Goal: Task Accomplishment & Management: Manage account settings

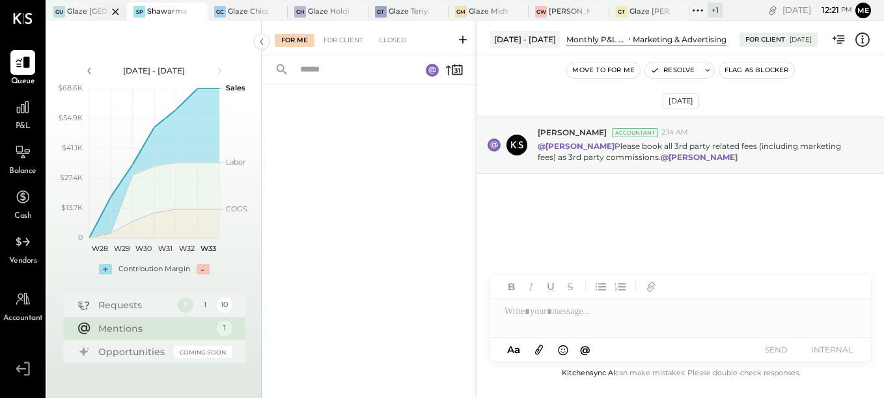
click at [87, 5] on div at bounding box center [104, 12] width 46 height 18
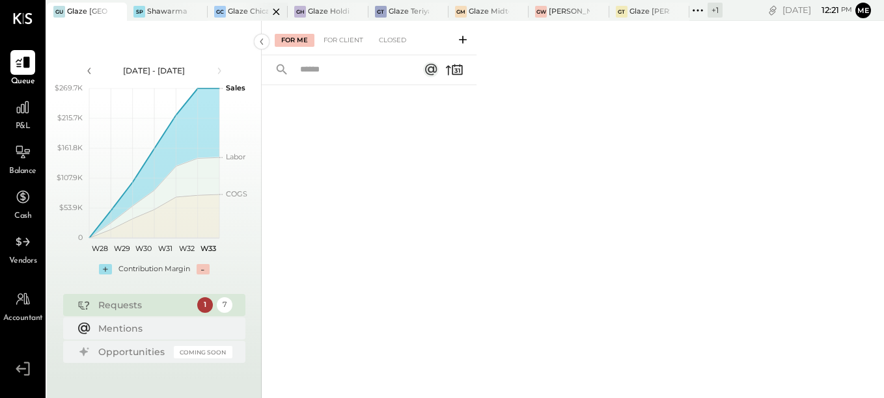
click at [245, 17] on div at bounding box center [265, 12] width 46 height 18
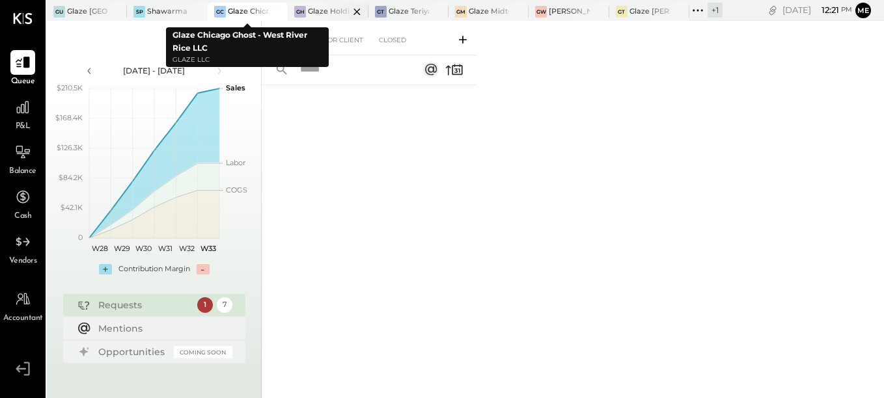
click at [310, 12] on div "Glaze Holdings - Glaze Teriyaki Holdings LLC" at bounding box center [328, 12] width 40 height 10
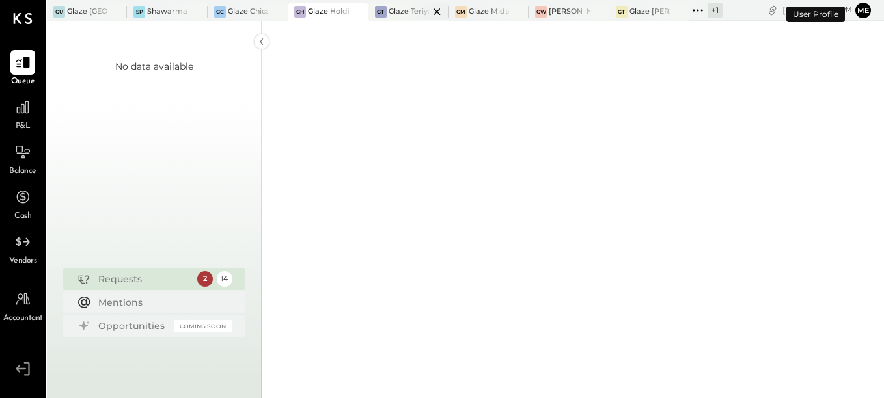
click at [405, 18] on div at bounding box center [426, 12] width 46 height 18
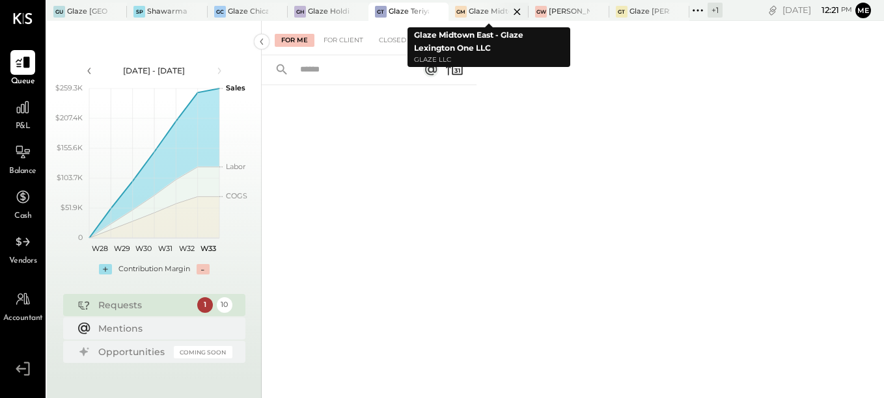
click at [478, 12] on div "Glaze Midtown East - Glaze Lexington One LLC" at bounding box center [489, 12] width 40 height 10
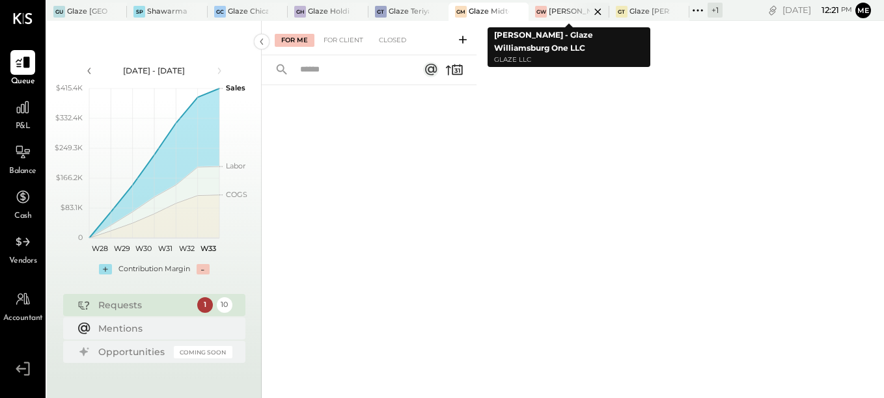
click at [554, 12] on div "[PERSON_NAME] - Glaze Williamsburg One LLC" at bounding box center [569, 12] width 40 height 10
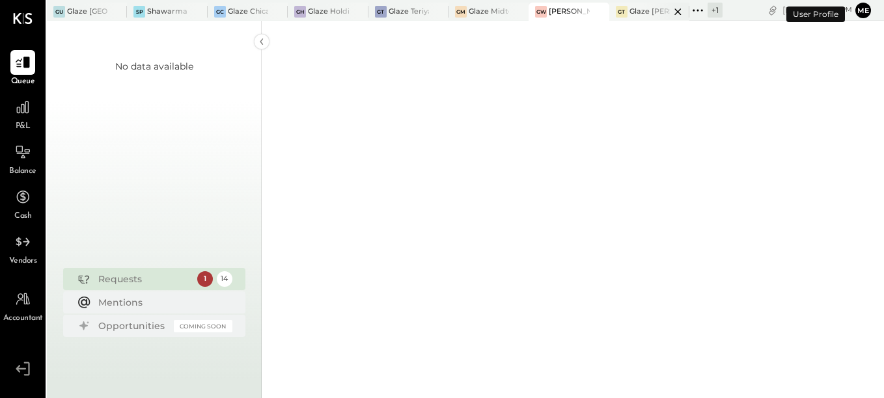
click at [642, 19] on div "GT Glaze [PERSON_NAME] [PERSON_NAME] LLC" at bounding box center [649, 12] width 80 height 18
click at [156, 17] on div "SP Shawarma Point- Fareground" at bounding box center [157, 12] width 61 height 12
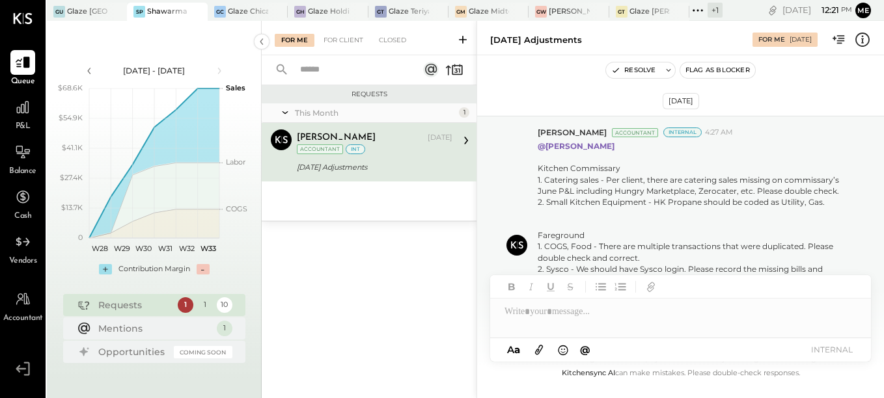
scroll to position [581, 0]
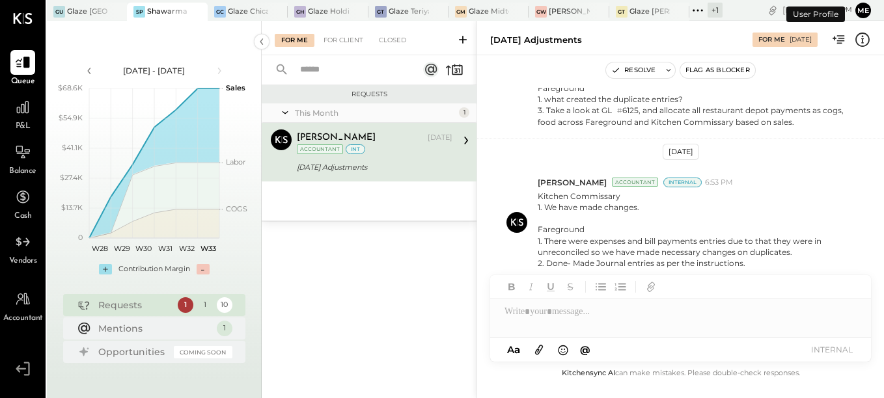
click at [864, 8] on button "Me" at bounding box center [863, 11] width 16 height 16
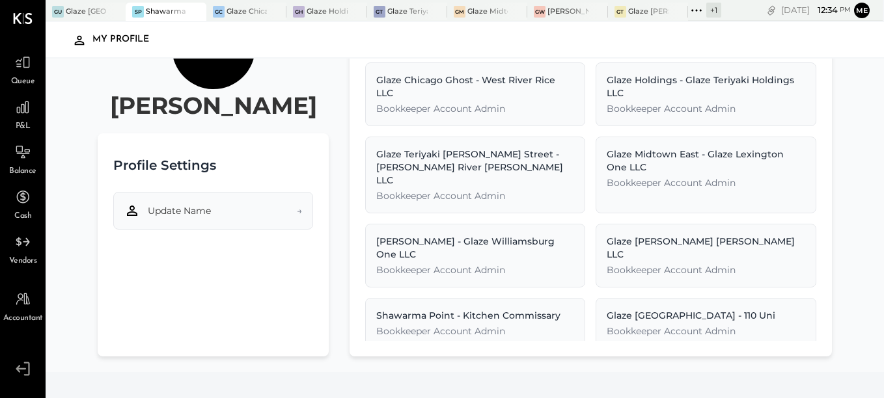
click at [289, 213] on button "Update Name →" at bounding box center [212, 211] width 199 height 38
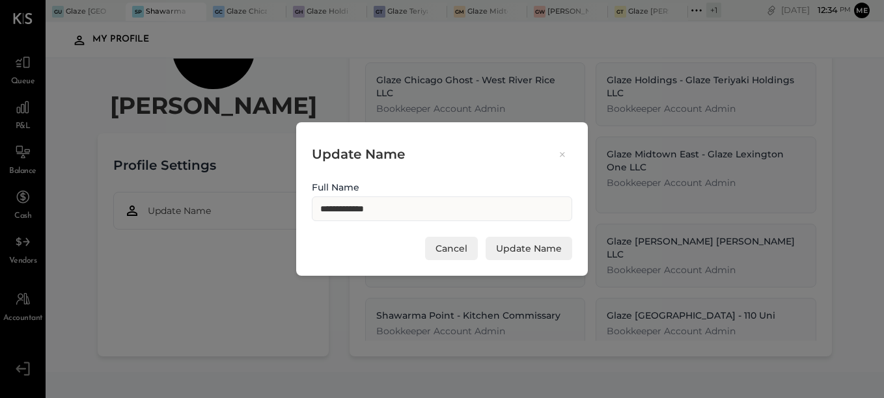
click at [565, 157] on icon at bounding box center [562, 154] width 12 height 12
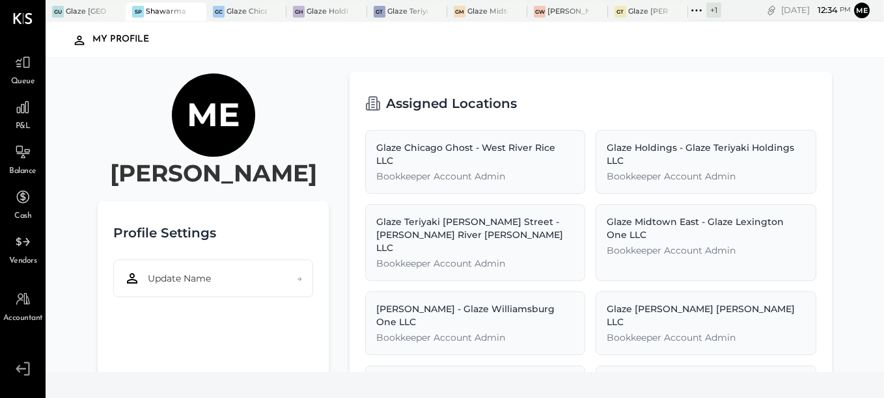
click at [24, 359] on icon at bounding box center [22, 369] width 23 height 20
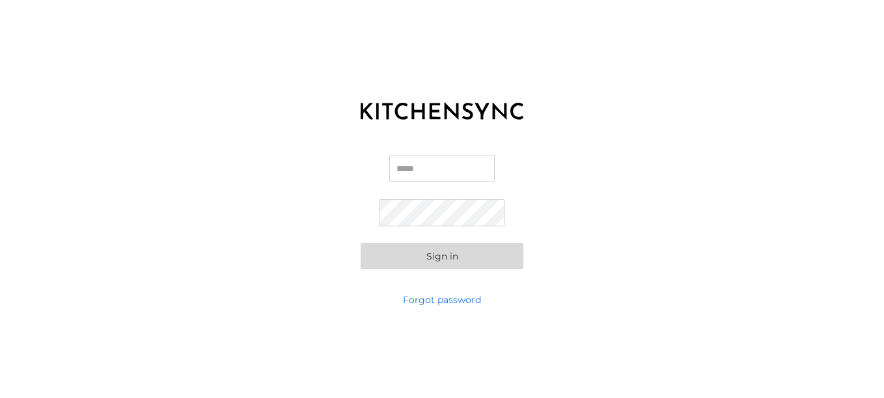
click at [423, 174] on input "Email" at bounding box center [441, 168] width 105 height 27
click at [721, 182] on div "Email Password Sign in" at bounding box center [442, 212] width 884 height 163
click at [430, 162] on input "Email" at bounding box center [441, 168] width 105 height 27
drag, startPoint x: 421, startPoint y: 176, endPoint x: 311, endPoint y: 170, distance: 110.1
click at [306, 170] on div "Email *** Password Sign in" at bounding box center [442, 212] width 884 height 163
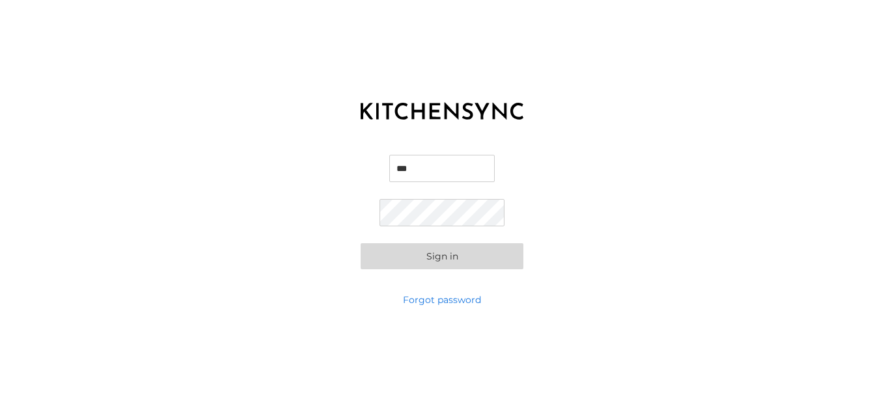
paste input "**********"
click at [392, 259] on button "Sign in" at bounding box center [442, 256] width 163 height 26
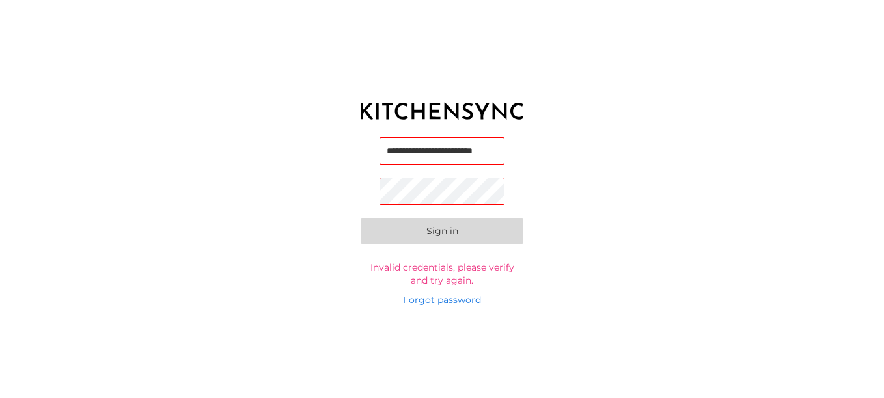
click at [388, 151] on input "**********" at bounding box center [441, 150] width 125 height 27
click at [623, 174] on div "**********" at bounding box center [442, 212] width 884 height 163
click at [422, 227] on button "Sign in" at bounding box center [442, 233] width 163 height 26
click at [441, 156] on input "**********" at bounding box center [441, 150] width 125 height 27
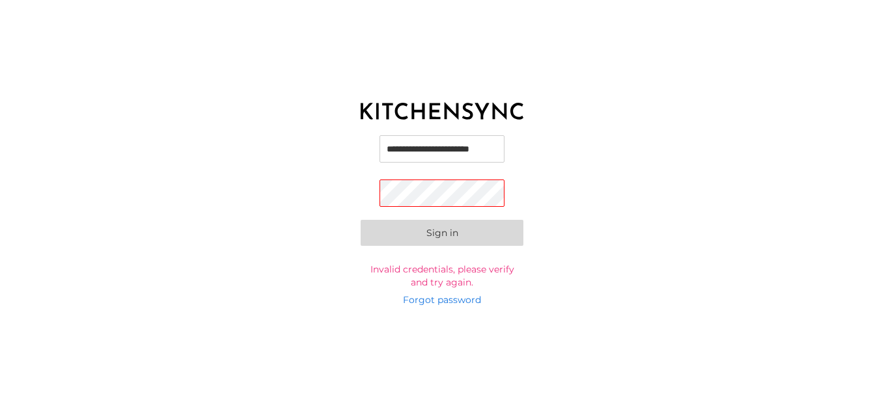
type input "**********"
click at [618, 174] on div "**********" at bounding box center [442, 212] width 884 height 163
click at [405, 238] on button "Sign in" at bounding box center [442, 235] width 163 height 26
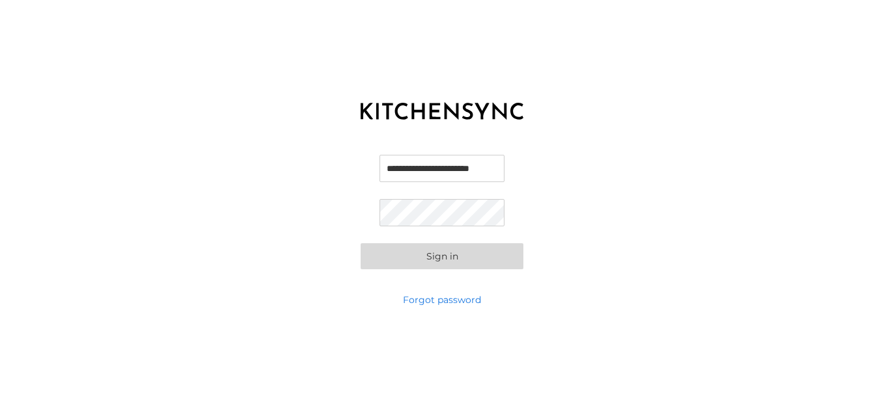
click at [415, 259] on button "Sign in" at bounding box center [442, 256] width 163 height 26
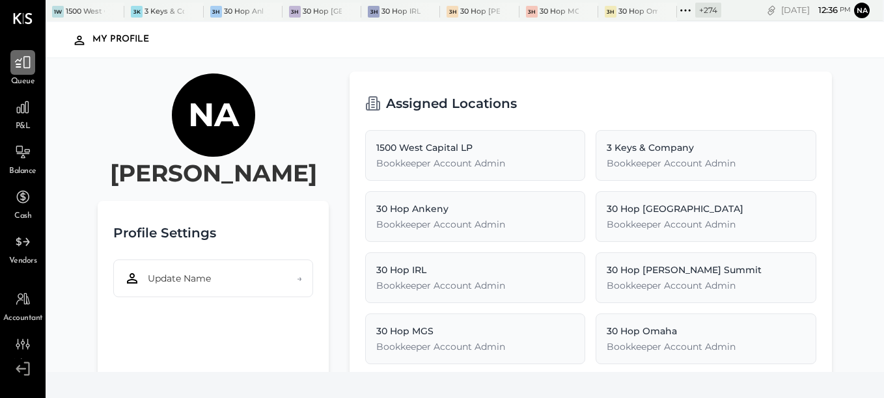
click at [27, 72] on div at bounding box center [22, 62] width 25 height 25
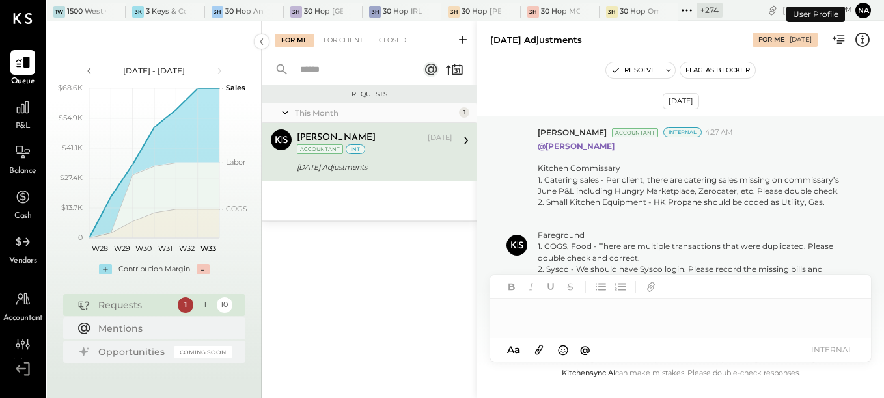
scroll to position [581, 0]
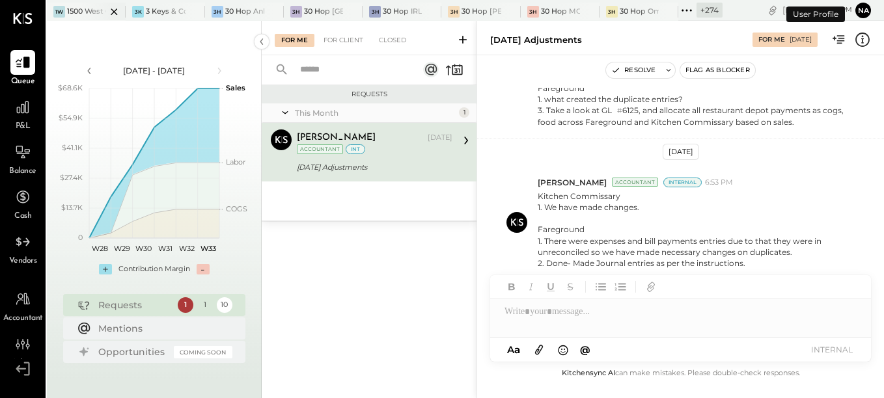
click at [82, 13] on div at bounding box center [103, 12] width 46 height 18
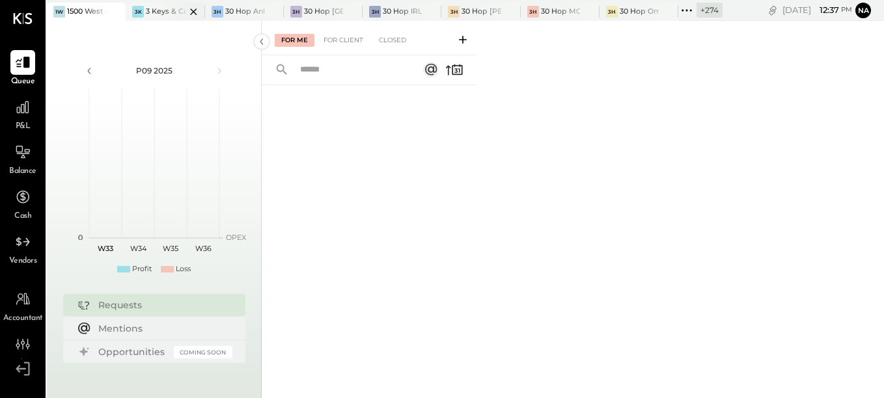
click at [161, 14] on div at bounding box center [182, 12] width 46 height 18
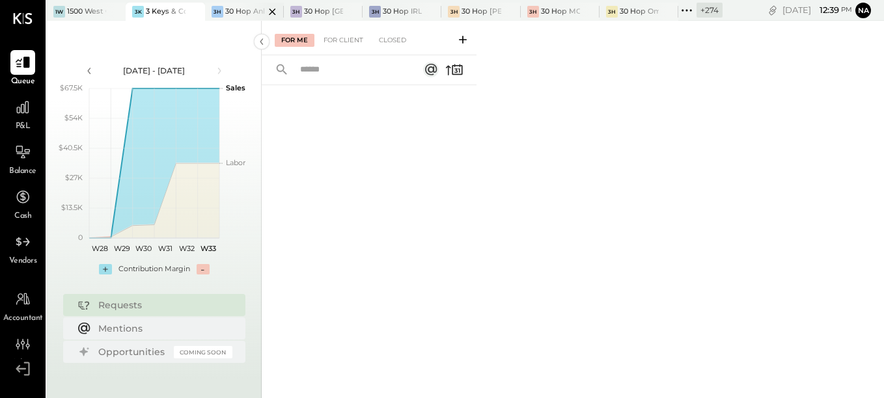
click at [236, 18] on div "3H 30 Hop Ankeny" at bounding box center [244, 12] width 79 height 18
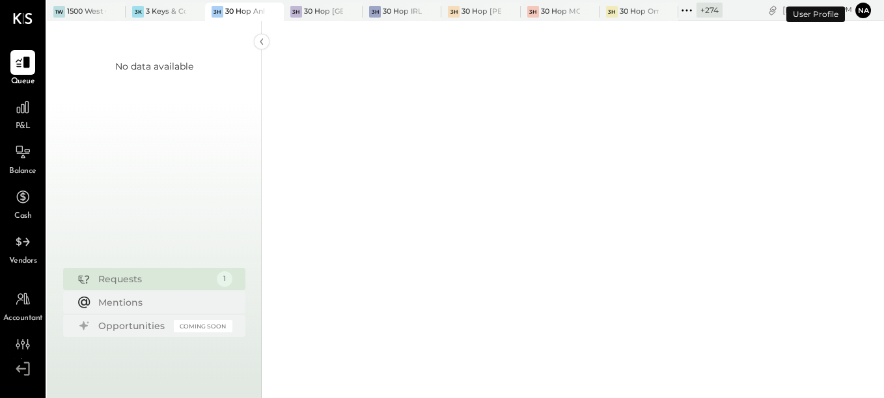
click at [690, 16] on icon at bounding box center [686, 10] width 17 height 17
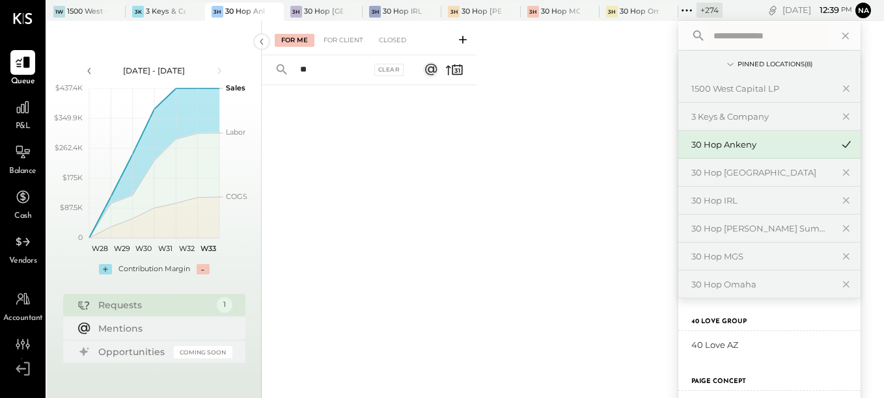
type input "**"
click at [743, 38] on input "text" at bounding box center [768, 35] width 121 height 23
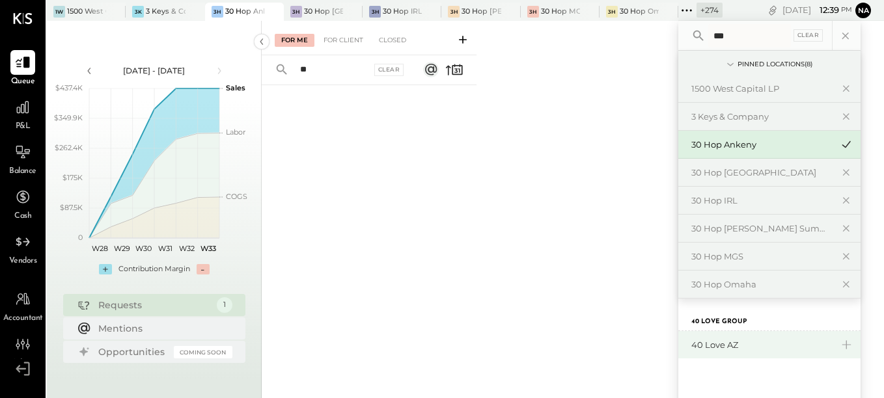
type input "**"
click at [702, 347] on div "40 Love AZ" at bounding box center [761, 345] width 141 height 12
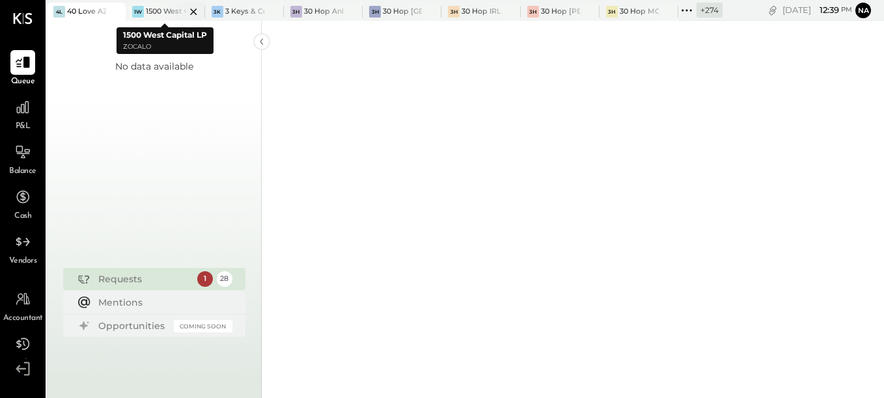
click at [193, 8] on icon at bounding box center [193, 12] width 16 height 16
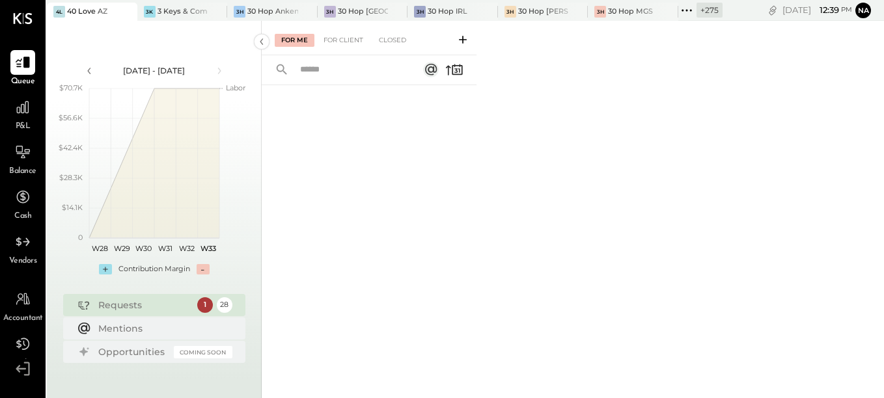
click at [193, 8] on div at bounding box center [205, 12] width 46 height 18
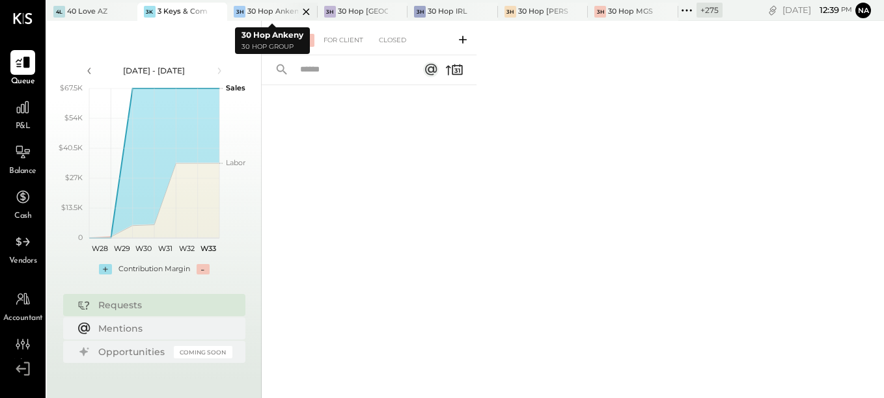
click at [302, 12] on icon at bounding box center [306, 12] width 16 height 16
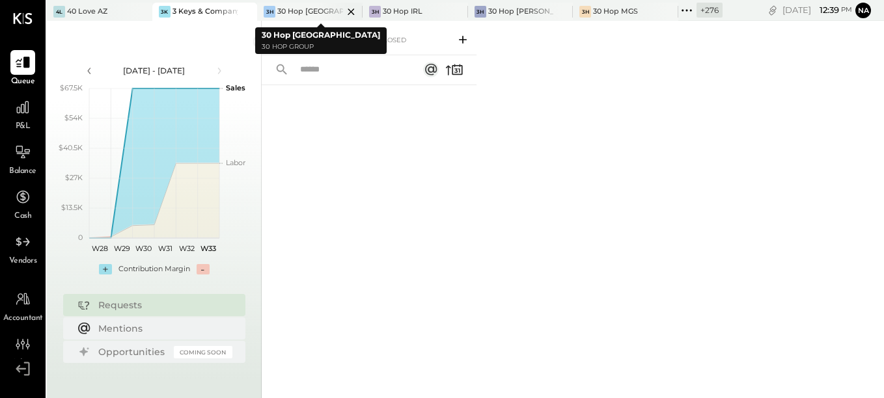
click at [349, 13] on icon at bounding box center [351, 12] width 16 height 16
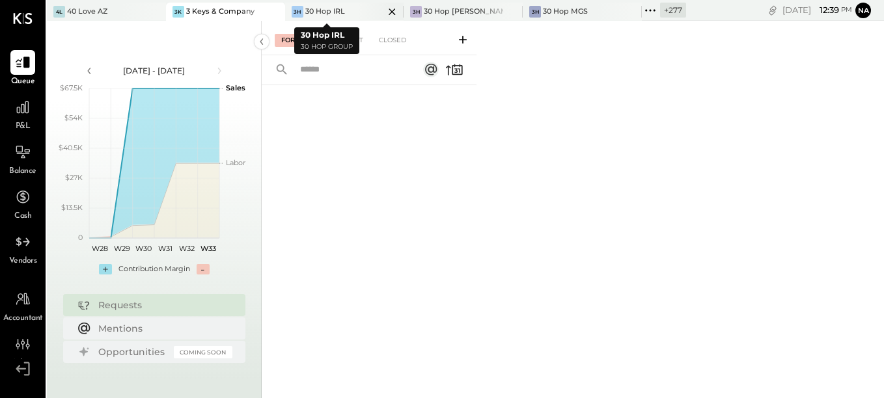
click at [384, 8] on icon at bounding box center [392, 12] width 16 height 16
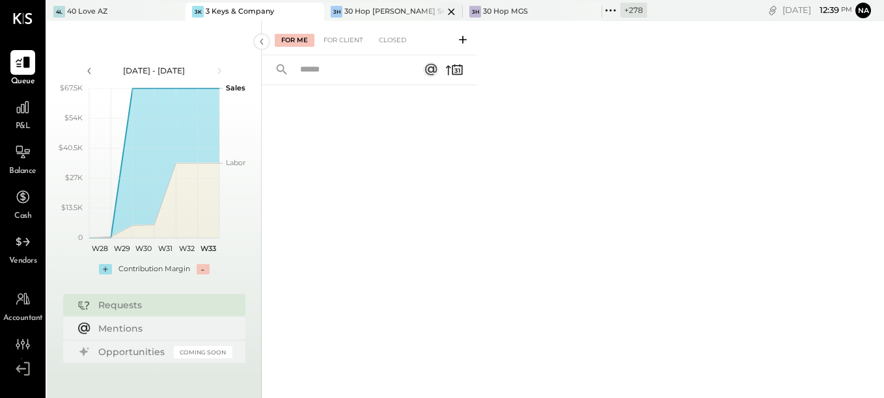
click at [177, 10] on icon at bounding box center [174, 11] width 7 height 7
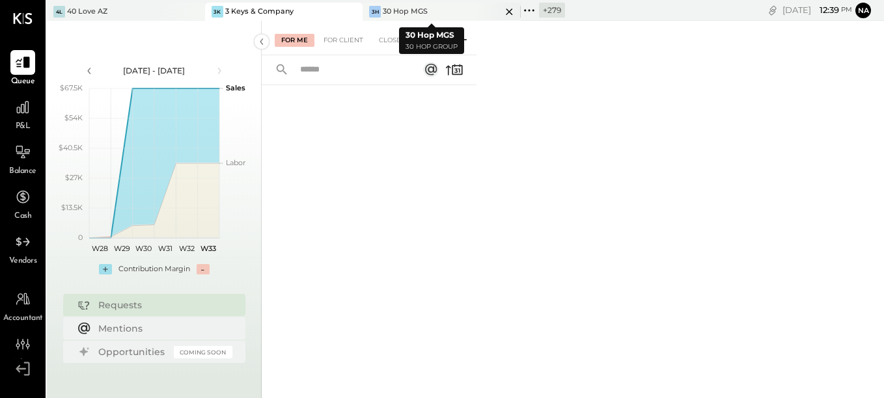
click at [197, 14] on icon at bounding box center [193, 11] width 7 height 7
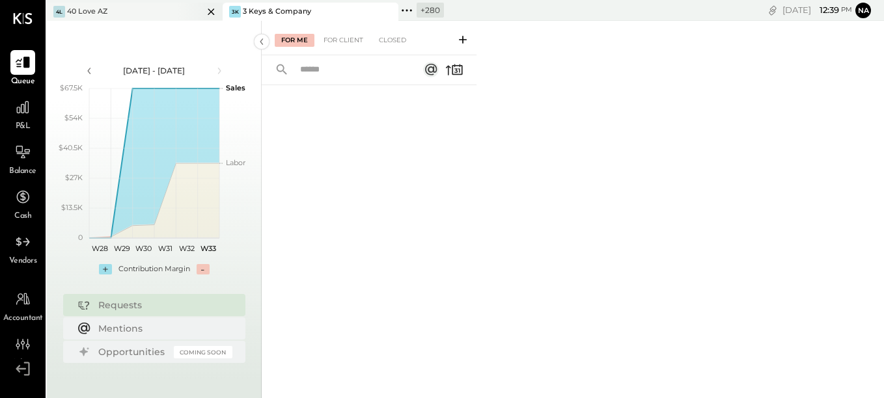
click at [165, 12] on div "4L 40 Love AZ" at bounding box center [125, 12] width 156 height 12
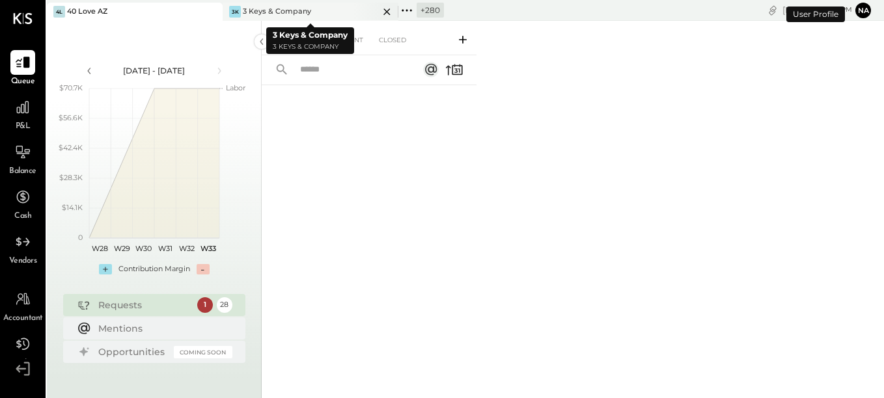
click at [388, 9] on icon at bounding box center [387, 12] width 16 height 16
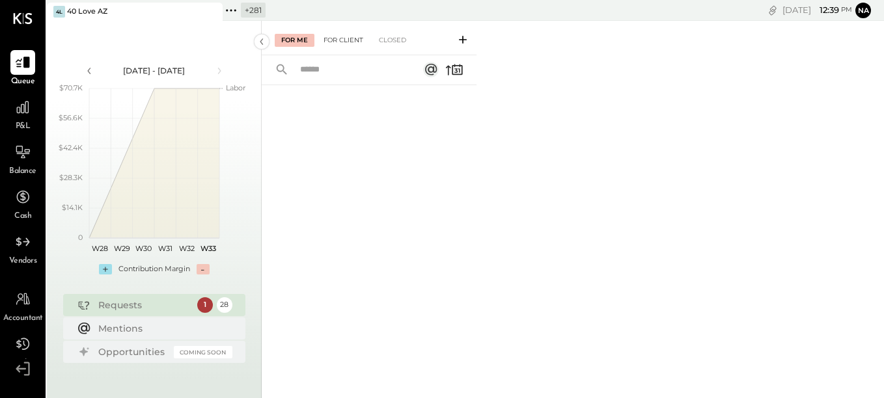
click at [342, 38] on div "For Client" at bounding box center [343, 40] width 53 height 13
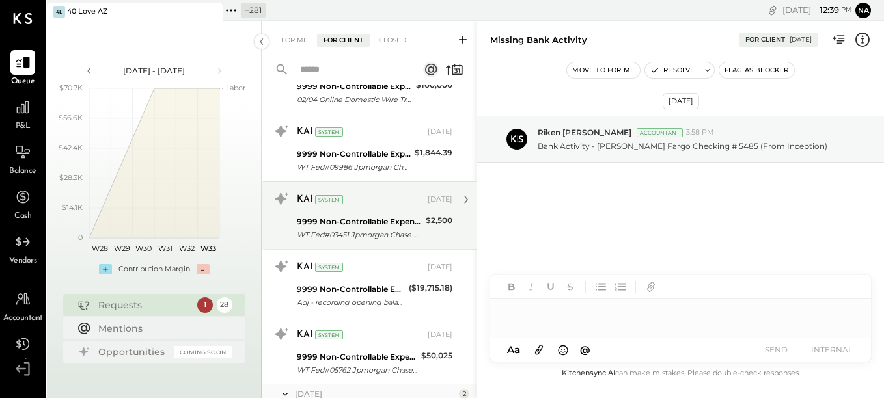
scroll to position [1367, 0]
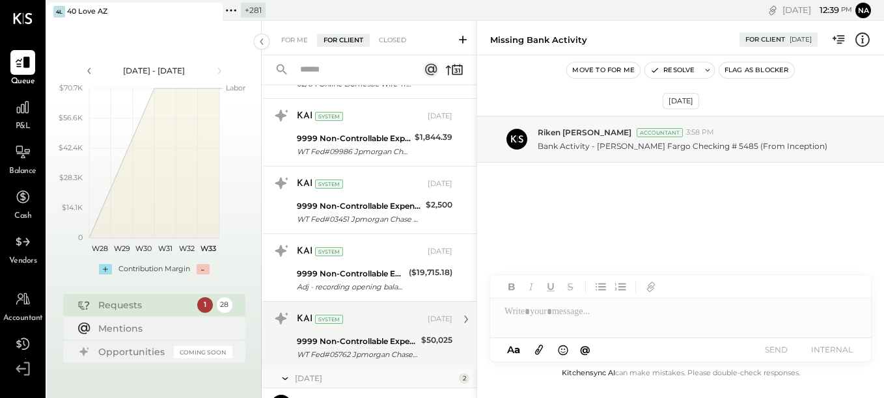
click at [364, 312] on div "KAI System [DATE]" at bounding box center [375, 319] width 156 height 18
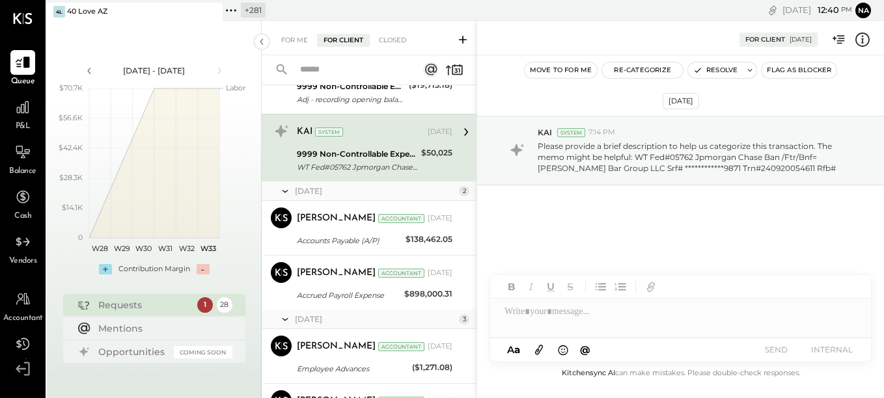
scroll to position [1424, 0]
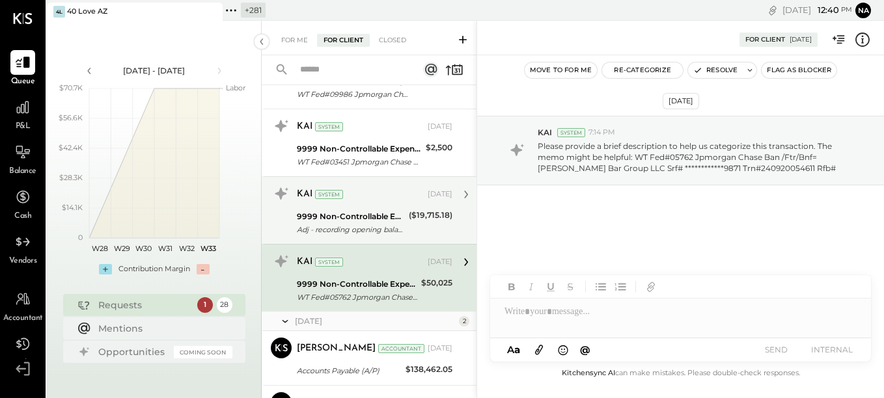
click at [369, 203] on div "KAI System [DATE]" at bounding box center [375, 194] width 156 height 18
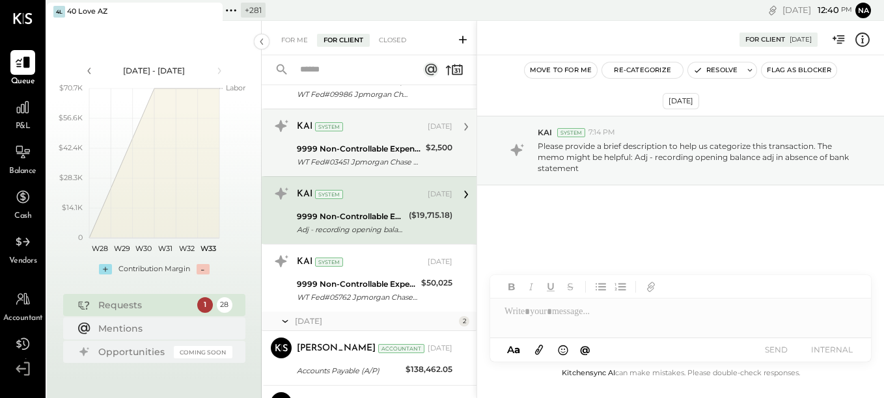
click at [350, 148] on div "9999 Non-Controllable Expenses:Other Income and Expenses:To Be Classified" at bounding box center [359, 149] width 125 height 13
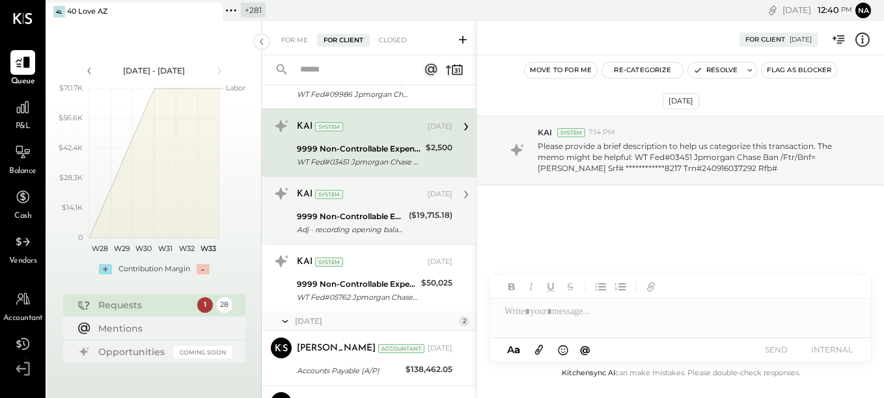
scroll to position [1294, 0]
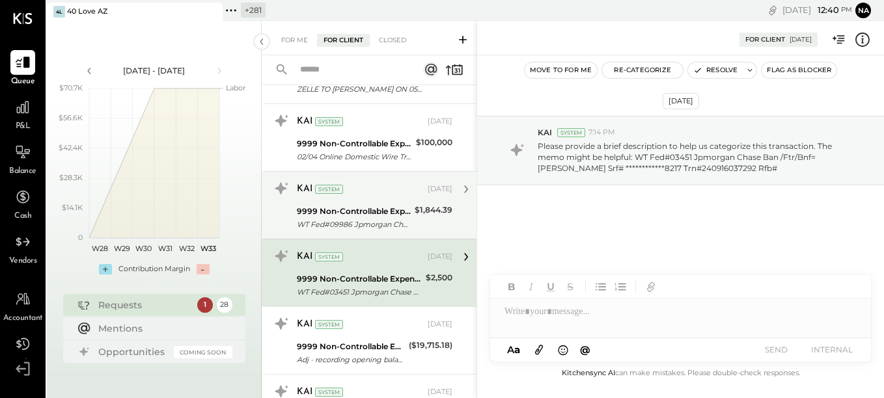
click at [371, 200] on div "KAI System [DATE]" at bounding box center [375, 189] width 156 height 22
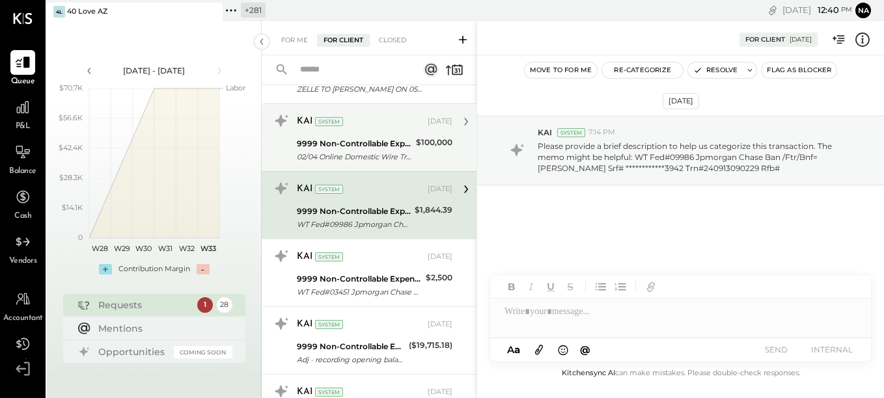
click at [354, 125] on div "KAI System" at bounding box center [361, 121] width 128 height 13
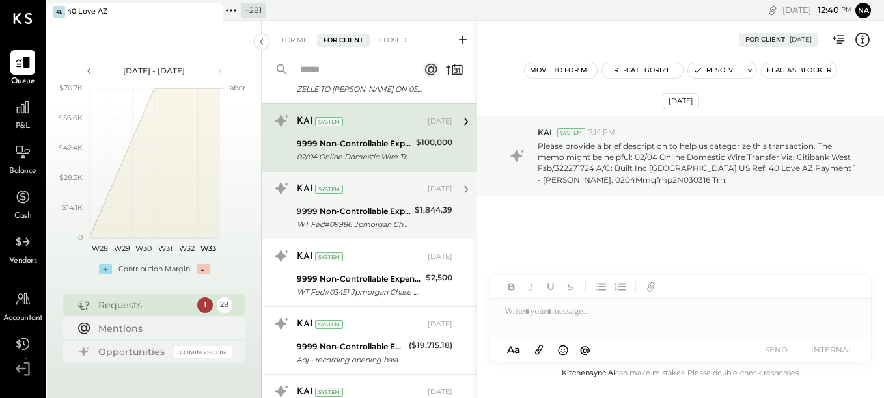
scroll to position [1229, 0]
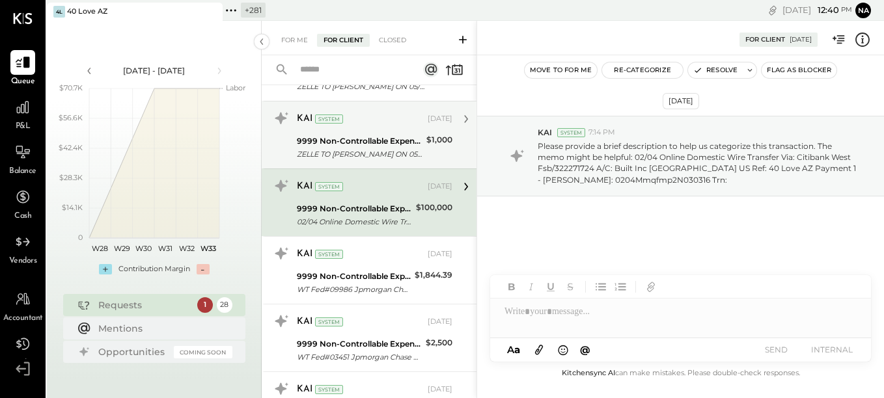
click at [367, 149] on div "ZELLE TO [PERSON_NAME] ON 05/28 REF #RP0S99LMKJ" at bounding box center [360, 154] width 126 height 13
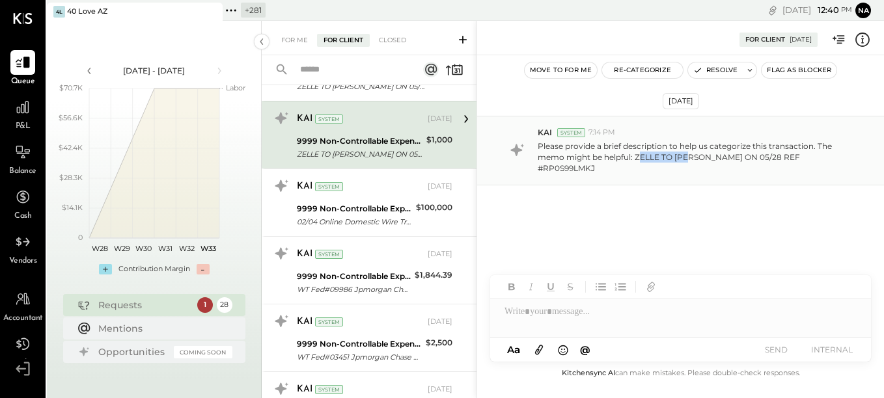
drag, startPoint x: 642, startPoint y: 163, endPoint x: 689, endPoint y: 159, distance: 47.1
click at [689, 159] on div "KAI System 7:14 PM Please provide a brief description to help us categorize thi…" at bounding box center [680, 151] width 407 height 70
drag, startPoint x: 689, startPoint y: 159, endPoint x: 679, endPoint y: 176, distance: 19.2
click at [679, 176] on div "[DATE] KAI System 7:14 PM Please provide a brief description to help us categor…" at bounding box center [680, 185] width 407 height 195
drag, startPoint x: 632, startPoint y: 162, endPoint x: 690, endPoint y: 164, distance: 58.6
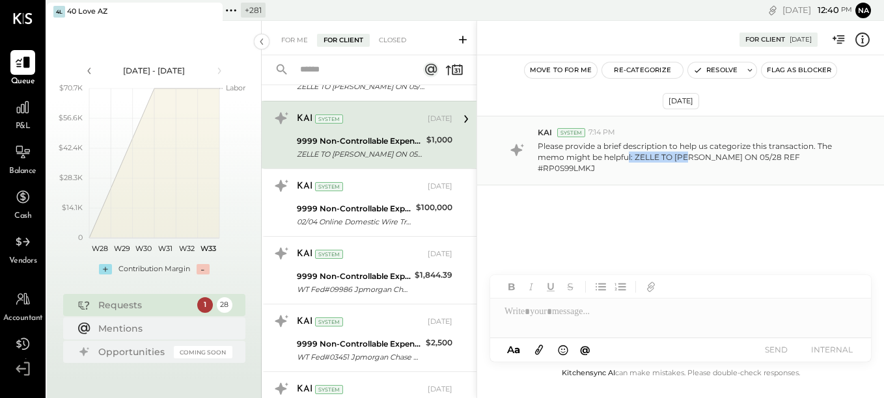
click at [690, 164] on div "KAI System 7:14 PM Please provide a brief description to help us categorize thi…" at bounding box center [680, 151] width 407 height 70
drag, startPoint x: 690, startPoint y: 164, endPoint x: 693, endPoint y: 180, distance: 15.8
click at [693, 180] on div "[DATE] KAI System 7:14 PM Please provide a brief description to help us categor…" at bounding box center [680, 185] width 407 height 195
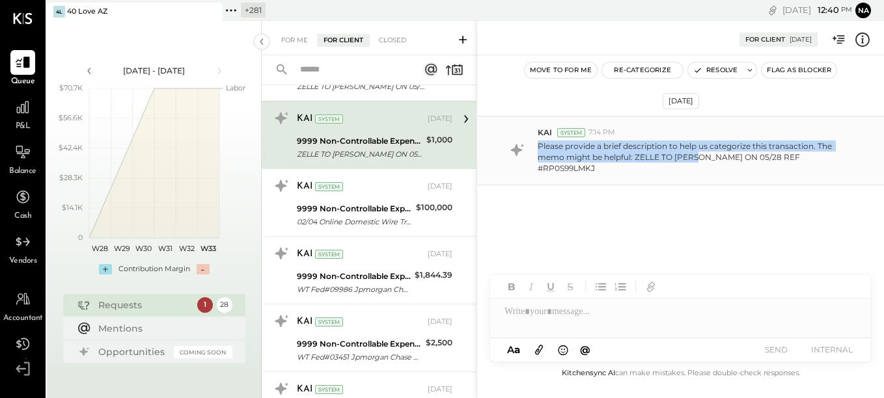
drag, startPoint x: 700, startPoint y: 161, endPoint x: 533, endPoint y: 150, distance: 167.7
click at [533, 150] on div "KAI System 7:14 PM Please provide a brief description to help us categorize thi…" at bounding box center [680, 151] width 407 height 70
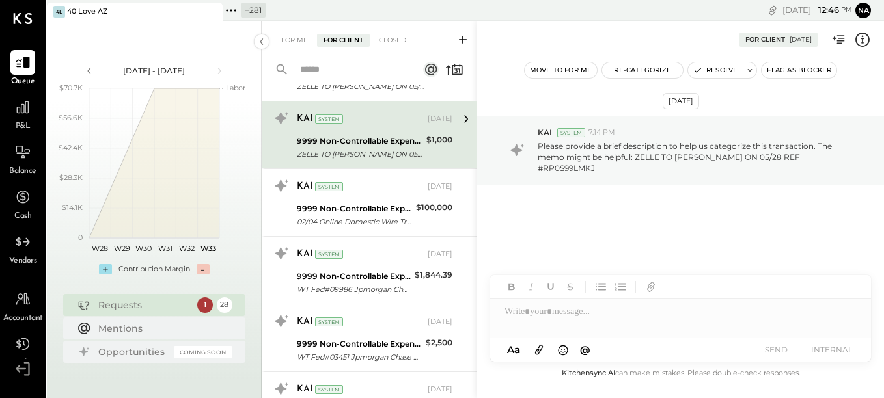
click at [743, 189] on div "[DATE] KAI System 7:14 PM Please provide a brief description to help us categor…" at bounding box center [680, 185] width 407 height 195
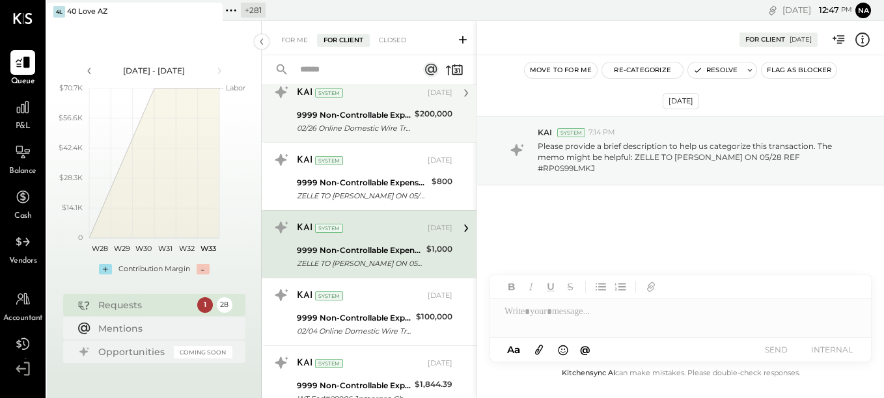
scroll to position [1099, 0]
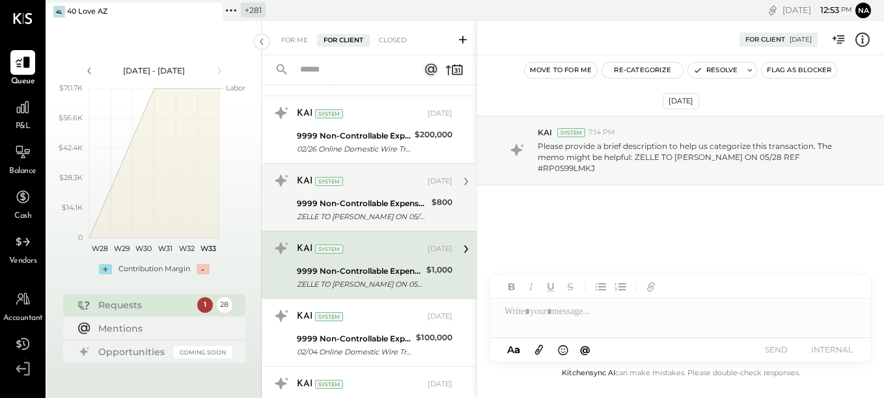
click at [366, 193] on div "KAI System [DATE] 9999 Non-Controllable Expenses:Other Income and Expenses:To B…" at bounding box center [375, 198] width 156 height 54
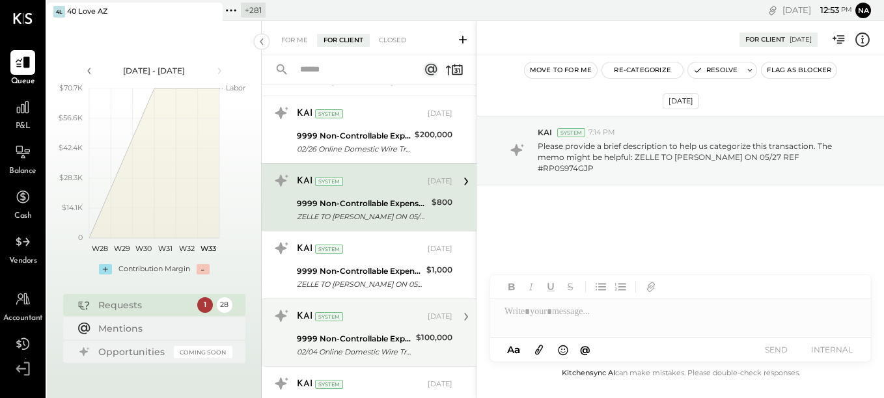
click at [370, 333] on div "9999 Non-Controllable Expenses:Other Income and Expenses:To Be Classified" at bounding box center [354, 339] width 115 height 13
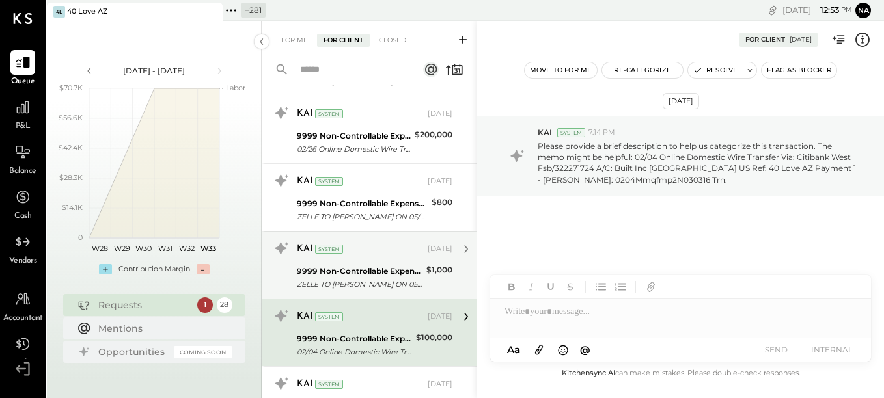
scroll to position [1294, 0]
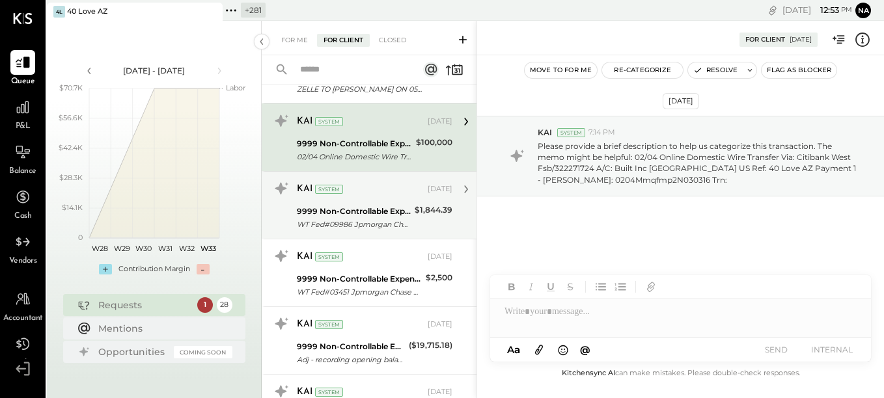
click at [312, 219] on div "**********" at bounding box center [354, 224] width 114 height 13
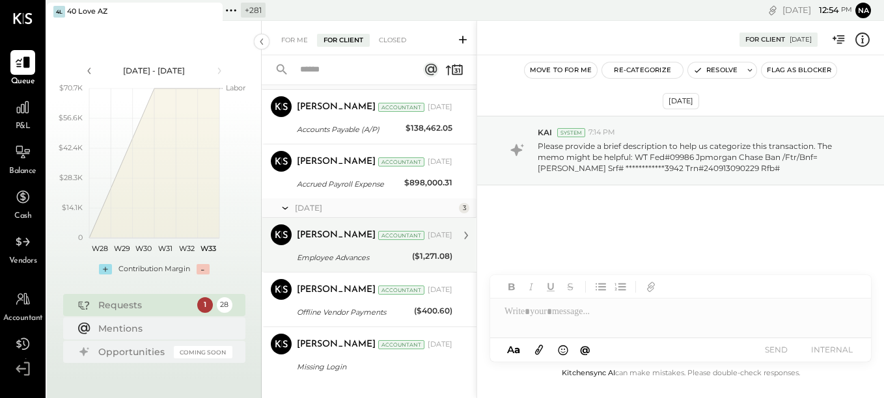
scroll to position [1684, 0]
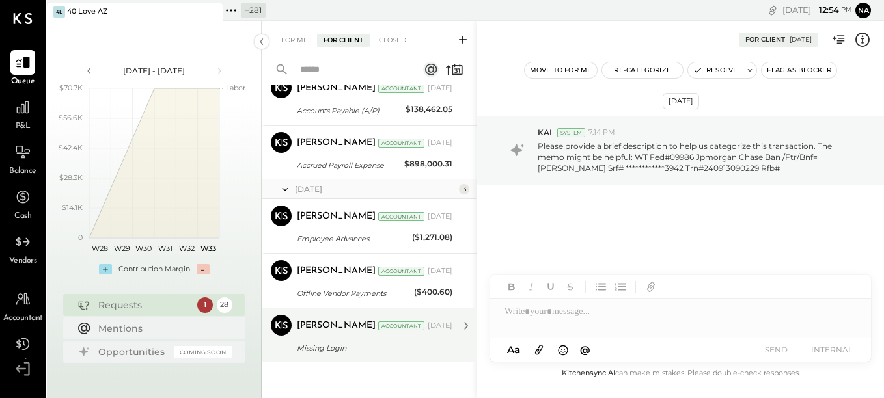
click at [357, 342] on div "Missing Login" at bounding box center [373, 348] width 152 height 13
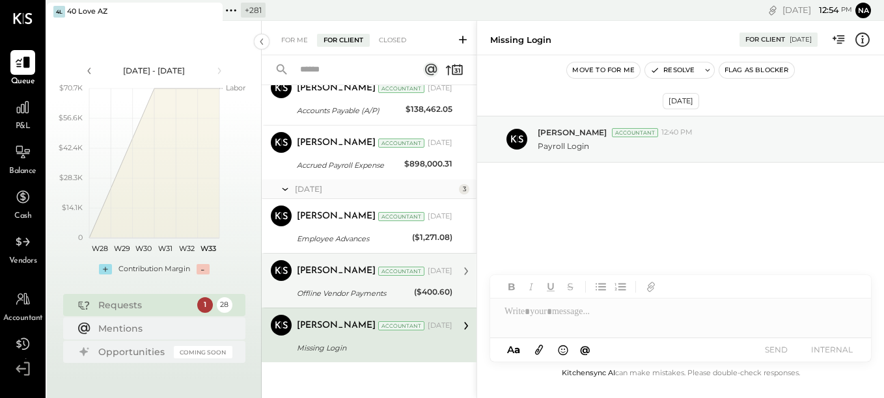
click at [346, 280] on div "[PERSON_NAME] Accountant [DATE]" at bounding box center [375, 271] width 156 height 18
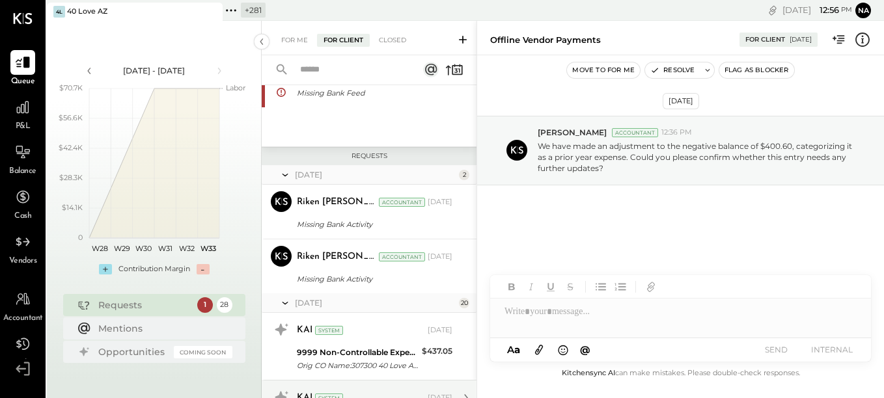
scroll to position [195, 0]
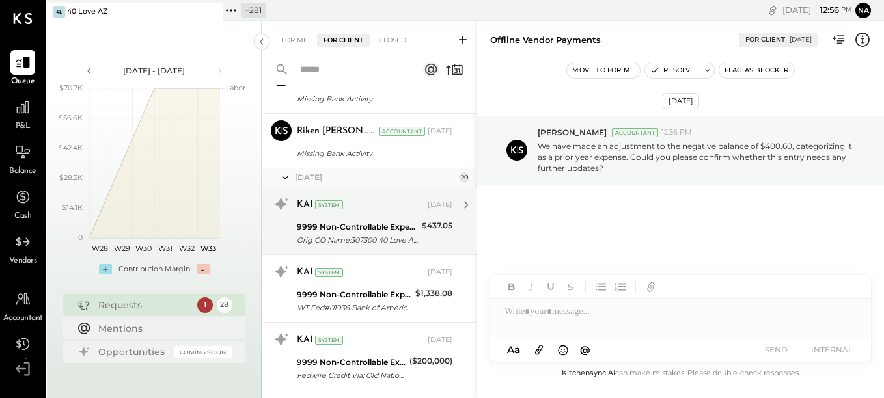
click at [377, 230] on div "9999 Non-Controllable Expenses:Other Income and Expenses:To Be Classified" at bounding box center [357, 227] width 121 height 13
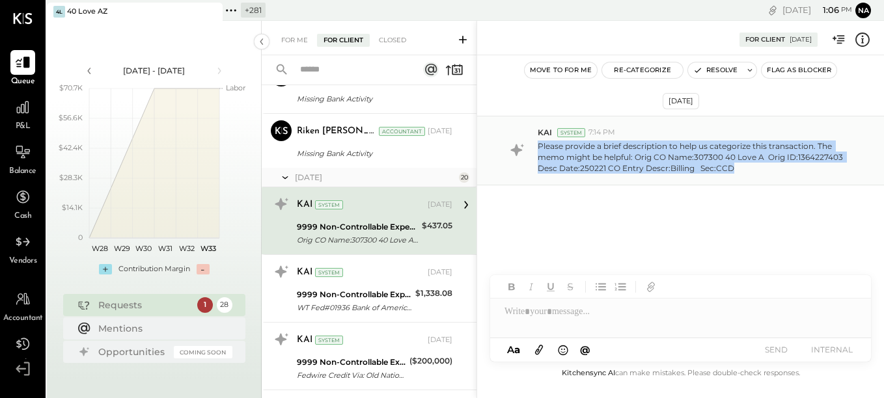
drag, startPoint x: 732, startPoint y: 173, endPoint x: 540, endPoint y: 148, distance: 193.6
click at [540, 148] on p "Please provide a brief description to help us categorize this transaction. The …" at bounding box center [697, 157] width 319 height 33
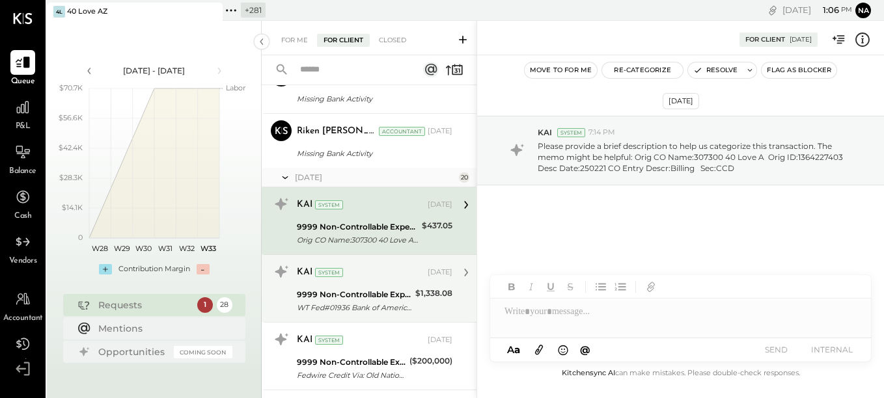
click at [354, 294] on div "9999 Non-Controllable Expenses:Other Income and Expenses:To Be Classified" at bounding box center [354, 294] width 115 height 13
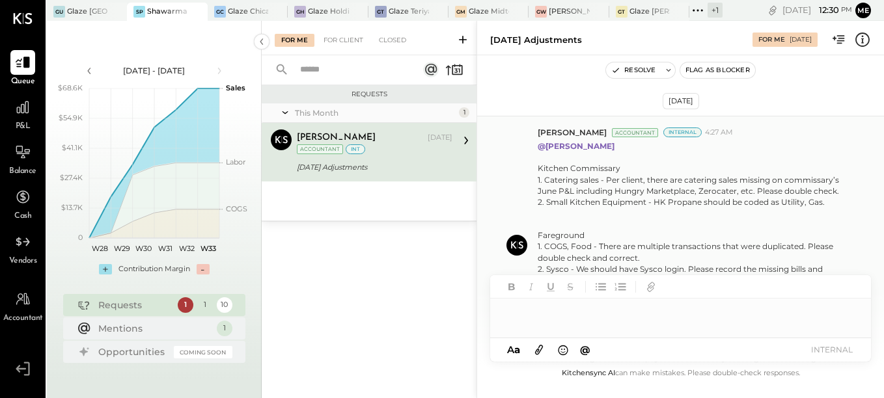
scroll to position [130, 0]
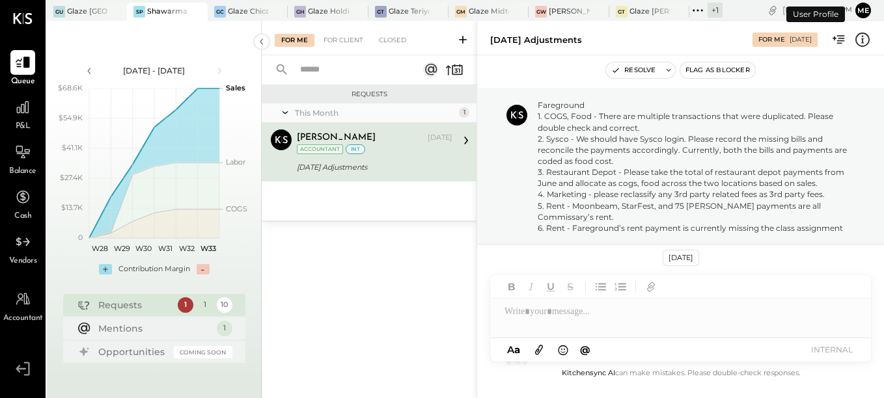
click at [864, 14] on button "Me" at bounding box center [863, 11] width 16 height 16
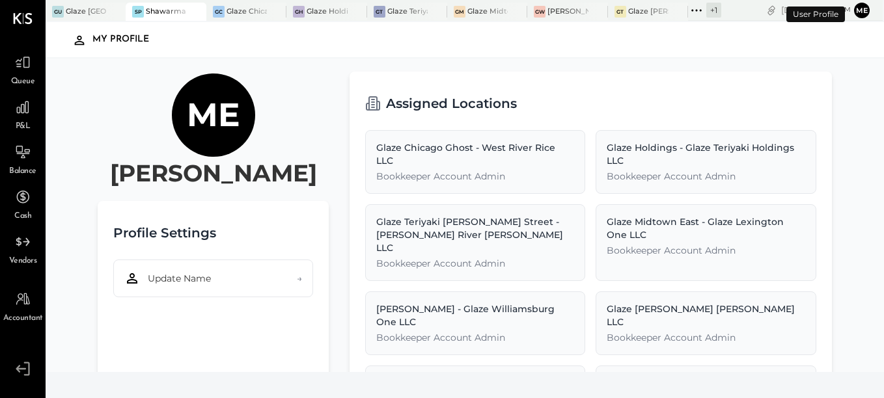
click at [862, 7] on button "Me" at bounding box center [862, 11] width 16 height 16
click at [866, 6] on button "Me" at bounding box center [862, 11] width 16 height 16
click at [861, 8] on button "Me" at bounding box center [862, 11] width 16 height 16
click at [861, 13] on button "Me" at bounding box center [862, 11] width 16 height 16
click at [865, 12] on button "Me" at bounding box center [862, 11] width 16 height 16
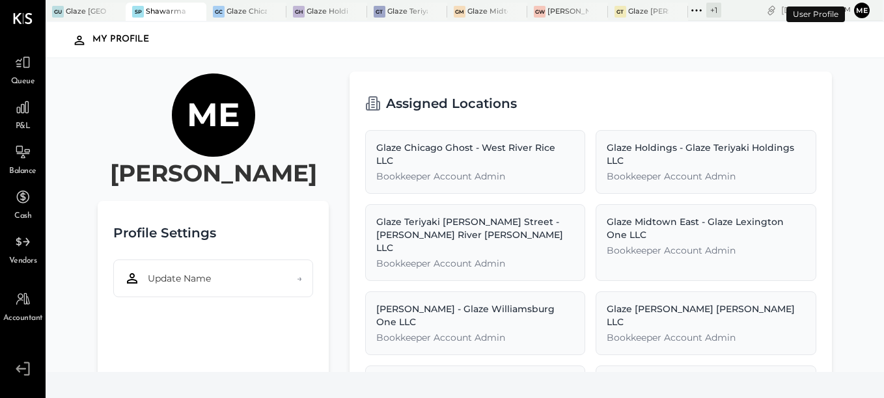
click at [858, 12] on button "Me" at bounding box center [862, 11] width 16 height 16
click at [865, 10] on button "Me" at bounding box center [862, 11] width 16 height 16
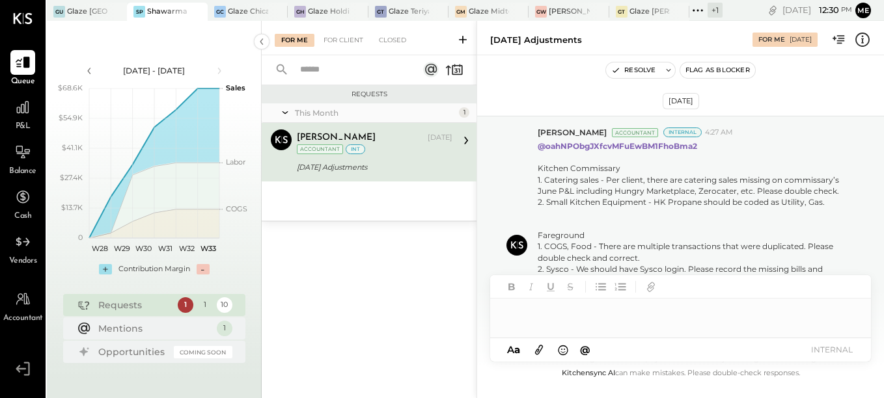
scroll to position [581, 0]
